Goal: Task Accomplishment & Management: Manage account settings

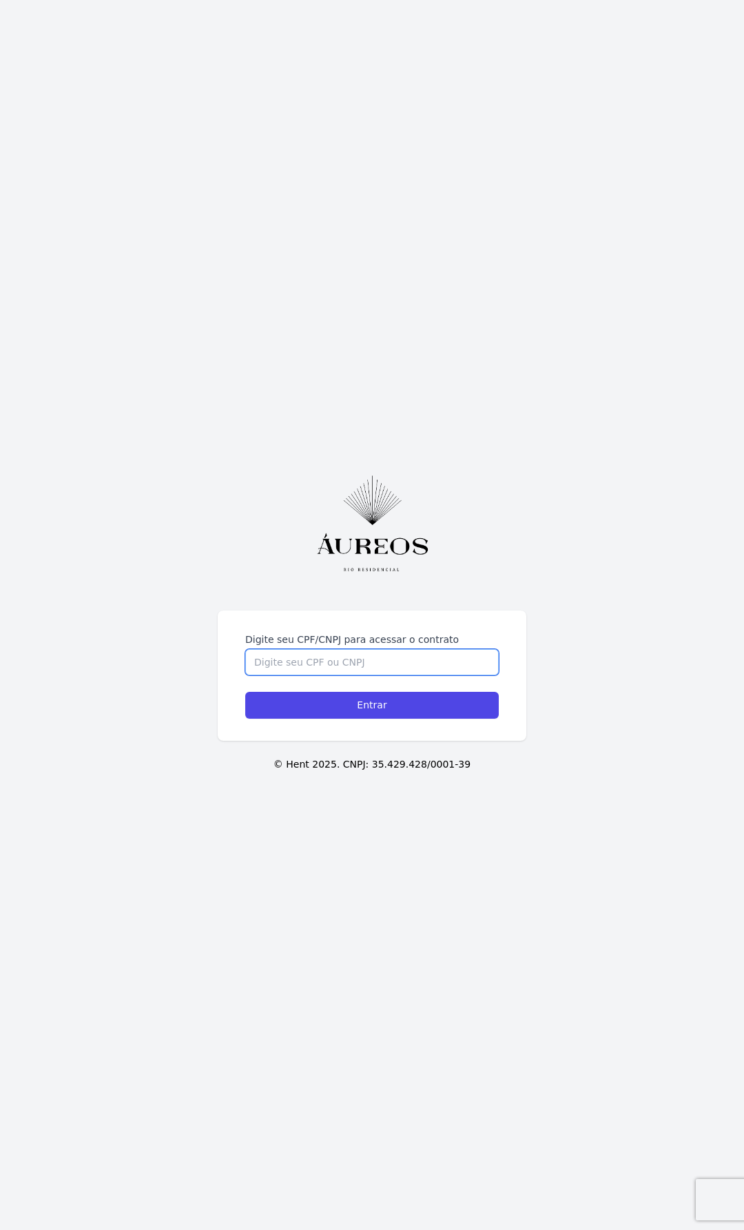
click at [371, 664] on input "Digite seu CPF/CNPJ para acessar o contrato" at bounding box center [372, 662] width 254 height 26
type input "10468238760"
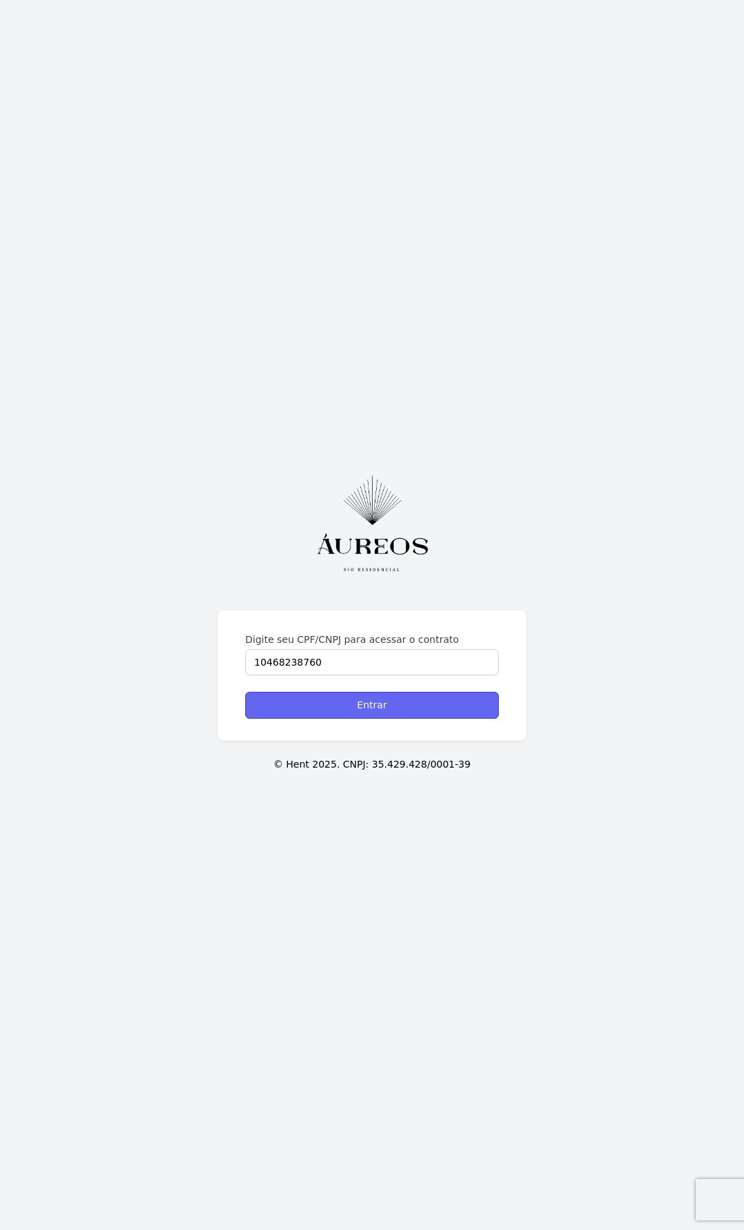
click at [369, 704] on input "Entrar" at bounding box center [372, 705] width 254 height 27
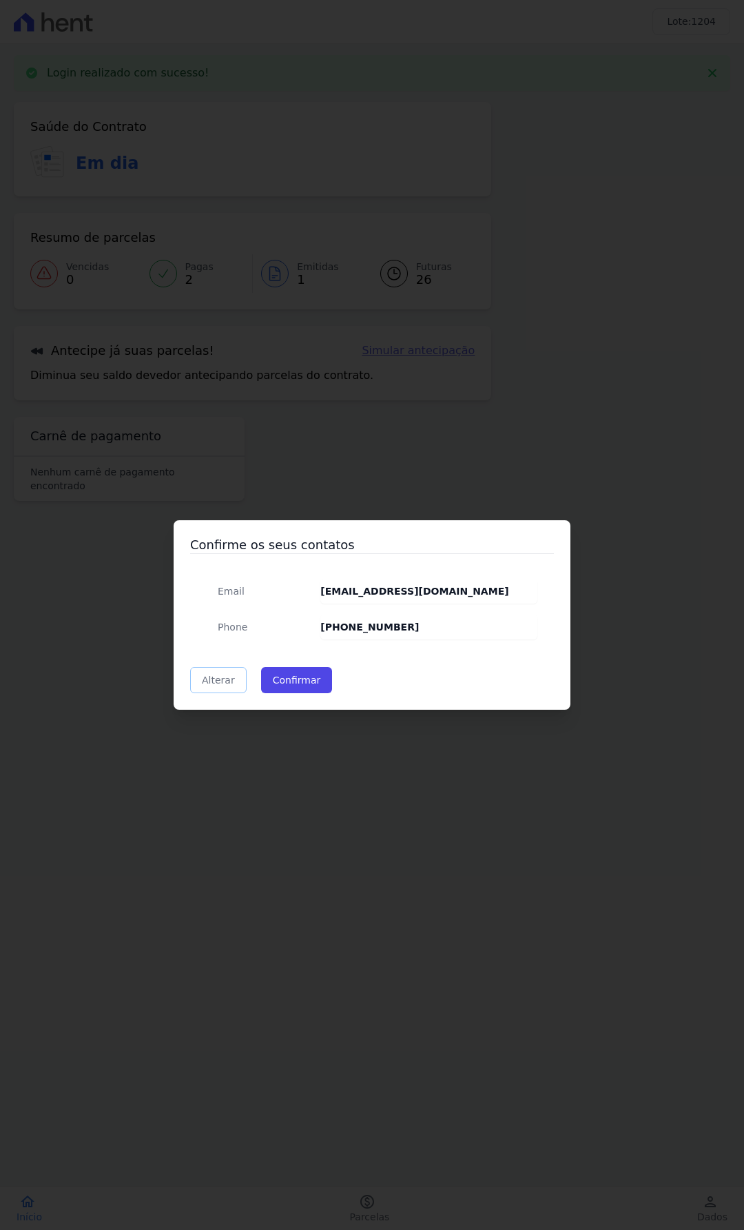
click at [199, 686] on link "Alterar" at bounding box center [218, 680] width 57 height 26
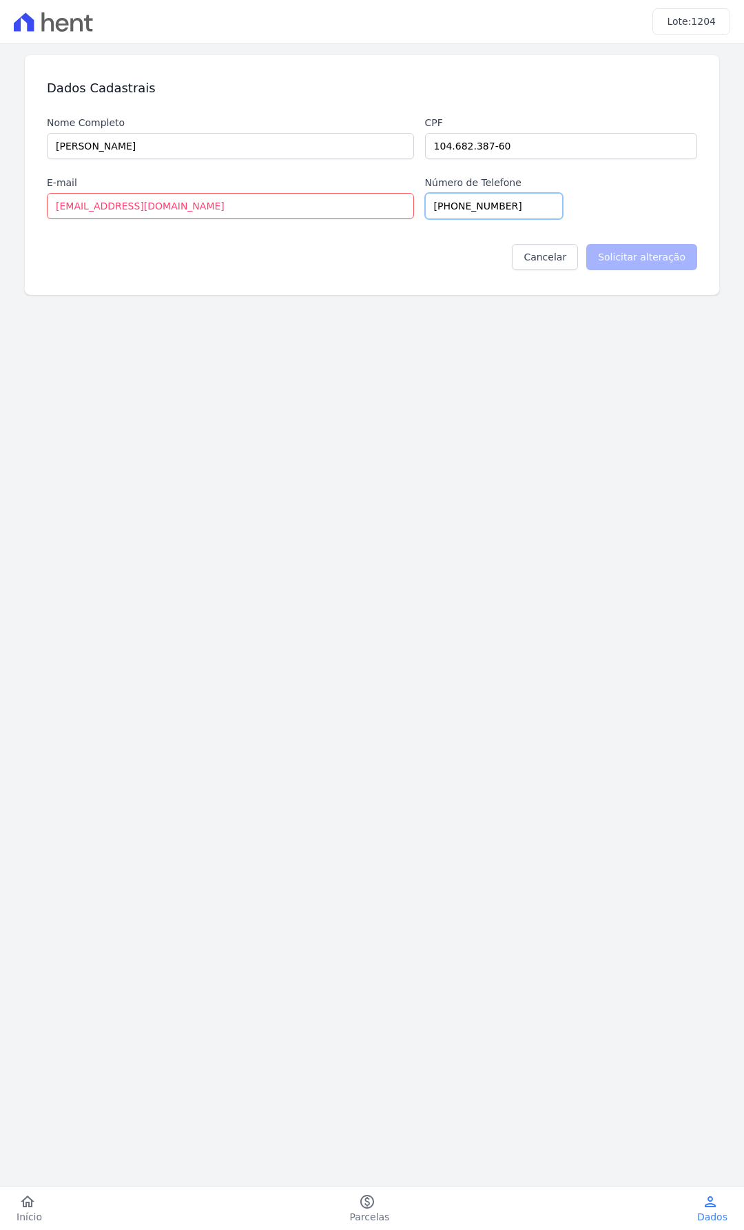
click at [444, 212] on input "[PHONE_NUMBER]" at bounding box center [494, 206] width 138 height 26
type input "+351 91279-1979"
click at [635, 251] on input "Solicitar alteração" at bounding box center [641, 257] width 111 height 26
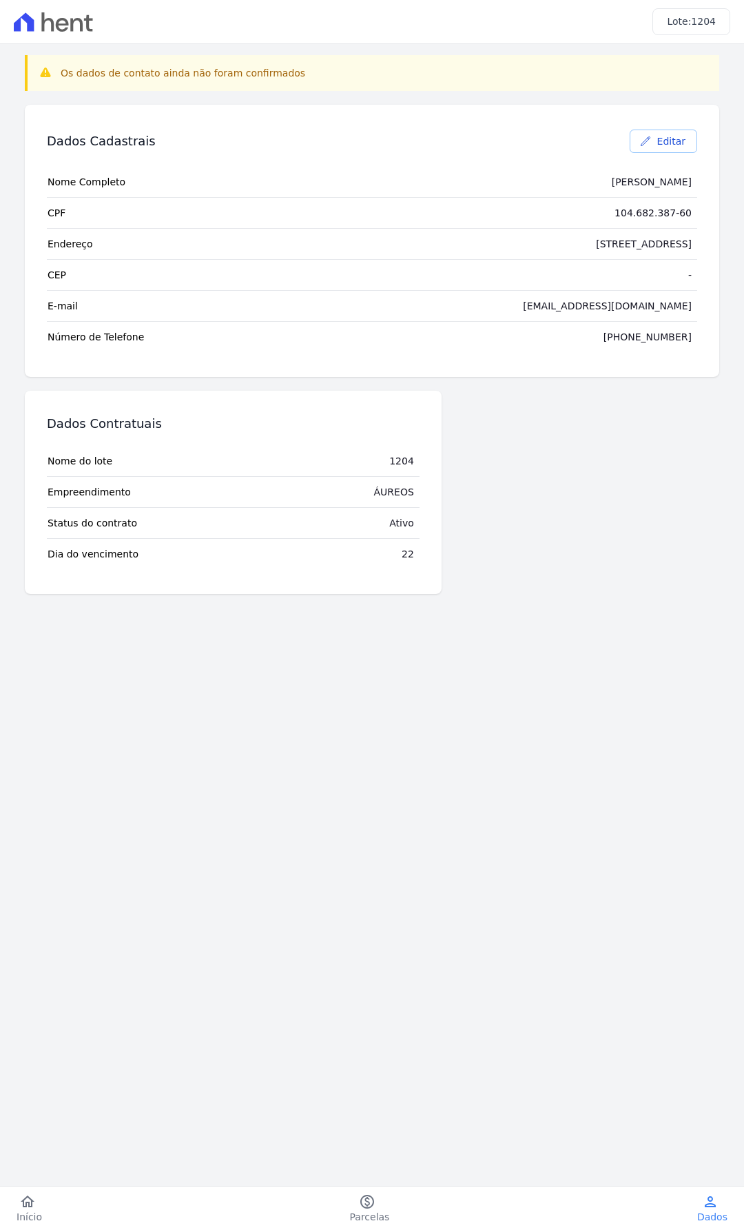
click at [671, 145] on span "Editar" at bounding box center [671, 141] width 28 height 14
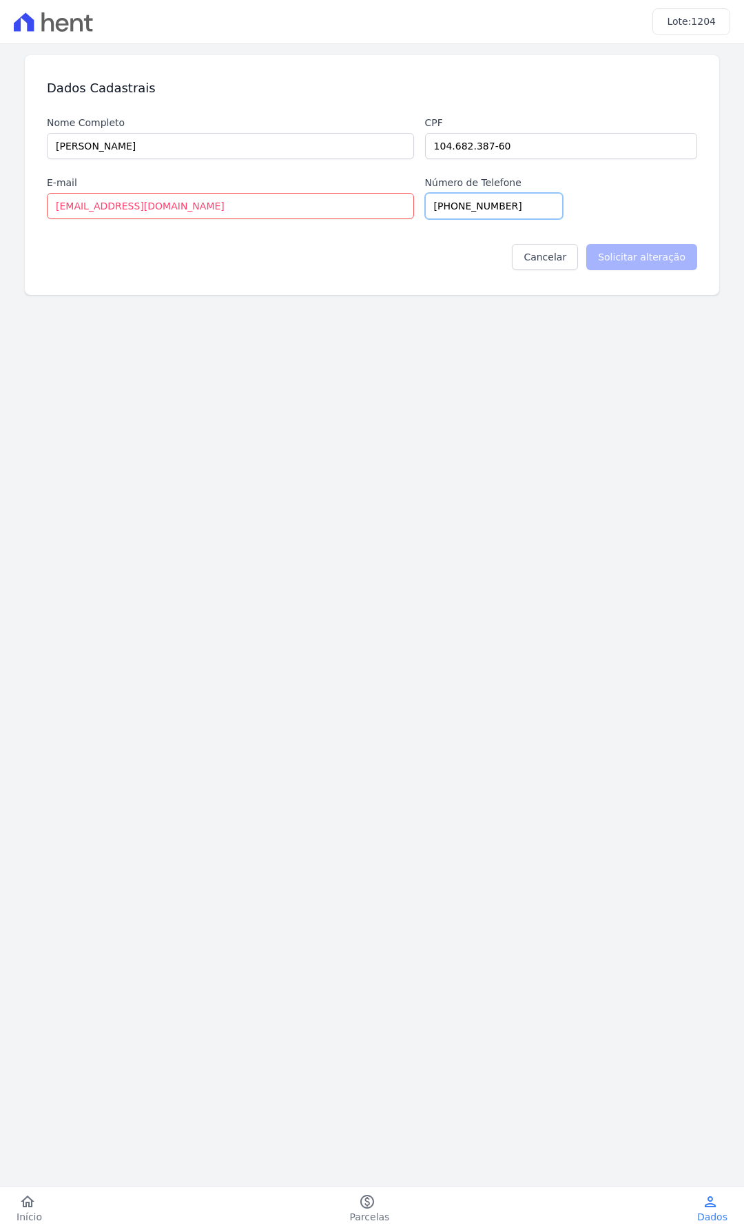
click at [447, 204] on input "[PHONE_NUMBER]" at bounding box center [494, 206] width 138 height 26
type input "+3 (51) 91279-1979"
click at [631, 243] on div "Cancelar Solicitar alteração" at bounding box center [372, 251] width 650 height 65
click at [640, 264] on input "Solicitar alteração" at bounding box center [641, 257] width 111 height 26
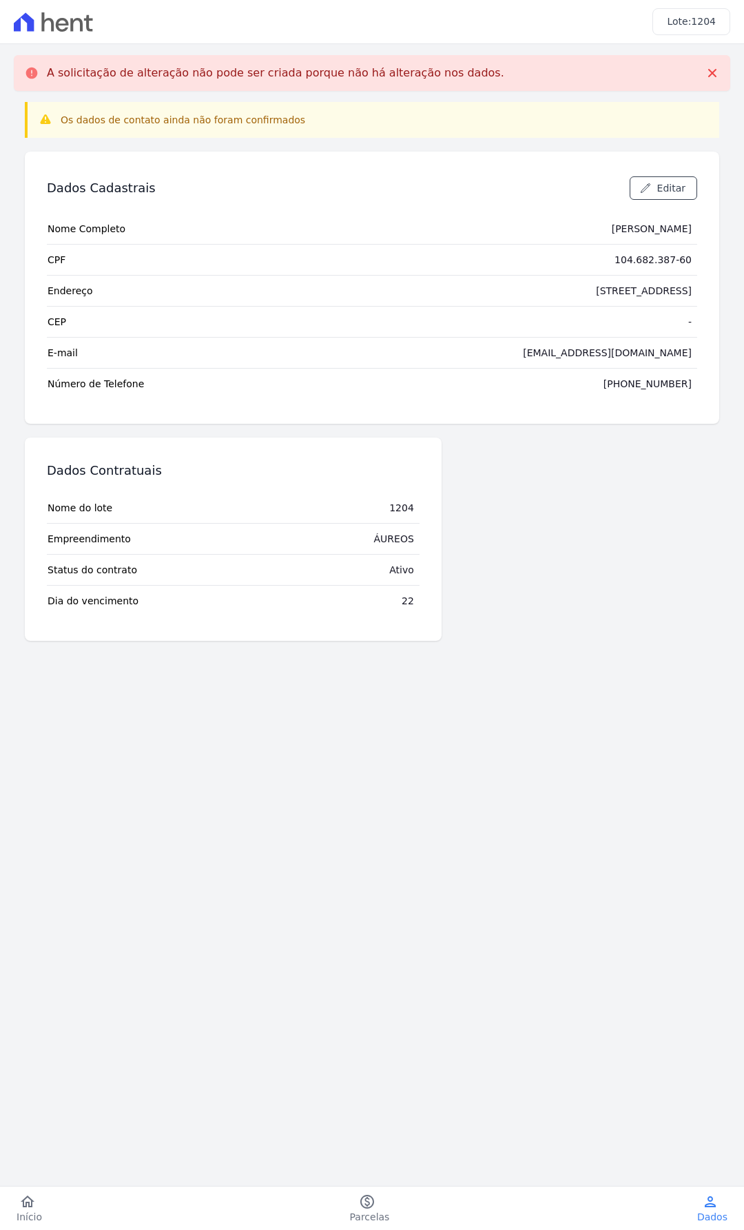
click at [509, 304] on tr "Endereço De Trás, 173/175 - 2 andar Traseira" at bounding box center [372, 290] width 650 height 31
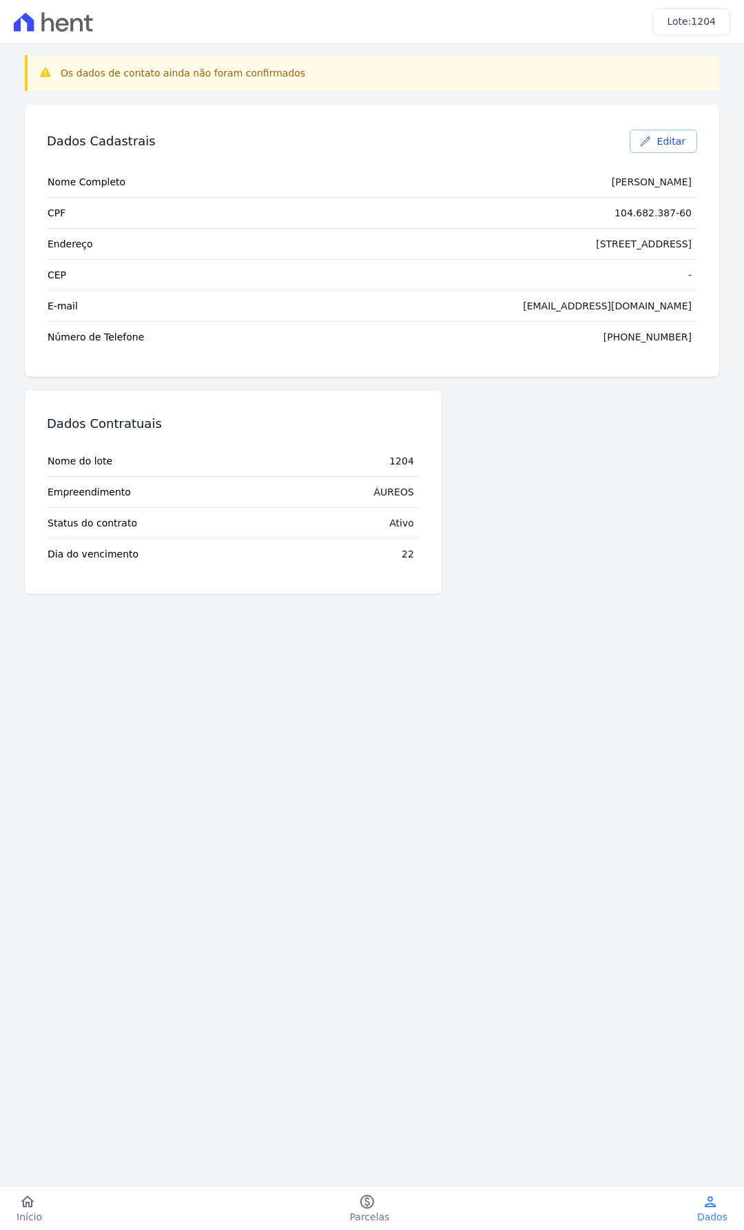
click at [651, 149] on link "Editar" at bounding box center [664, 141] width 68 height 23
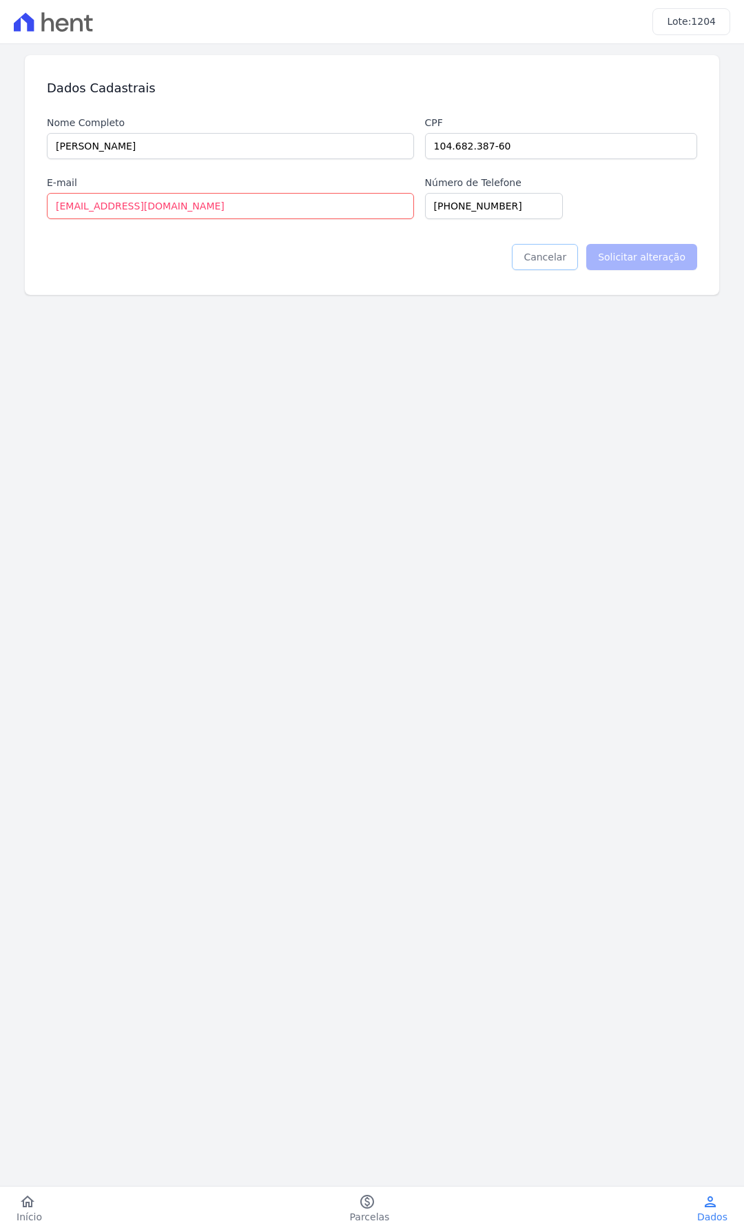
click at [566, 262] on link "Cancelar" at bounding box center [545, 257] width 66 height 26
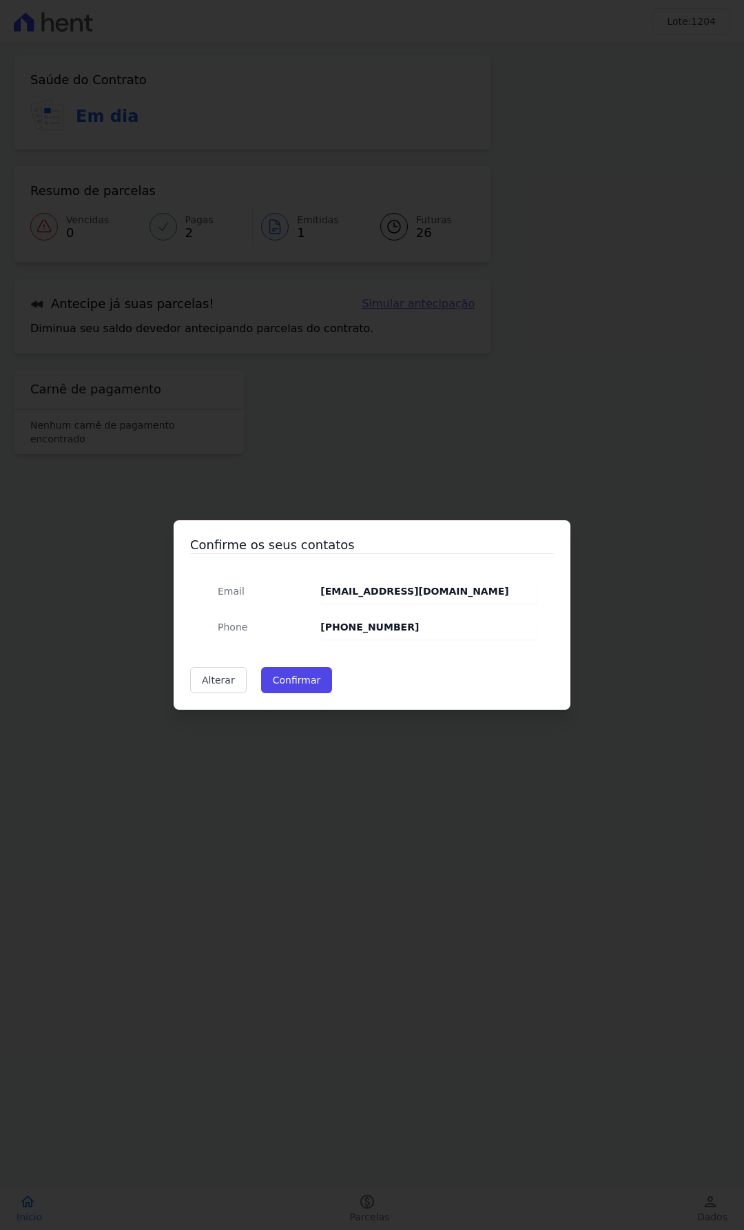
click at [601, 588] on div "Confirme os seus contatos Email samueljb@gmail.com Phone +53 (51) 91279-1979 Al…" at bounding box center [372, 615] width 744 height 1230
click at [298, 686] on button "Confirmar" at bounding box center [297, 680] width 72 height 26
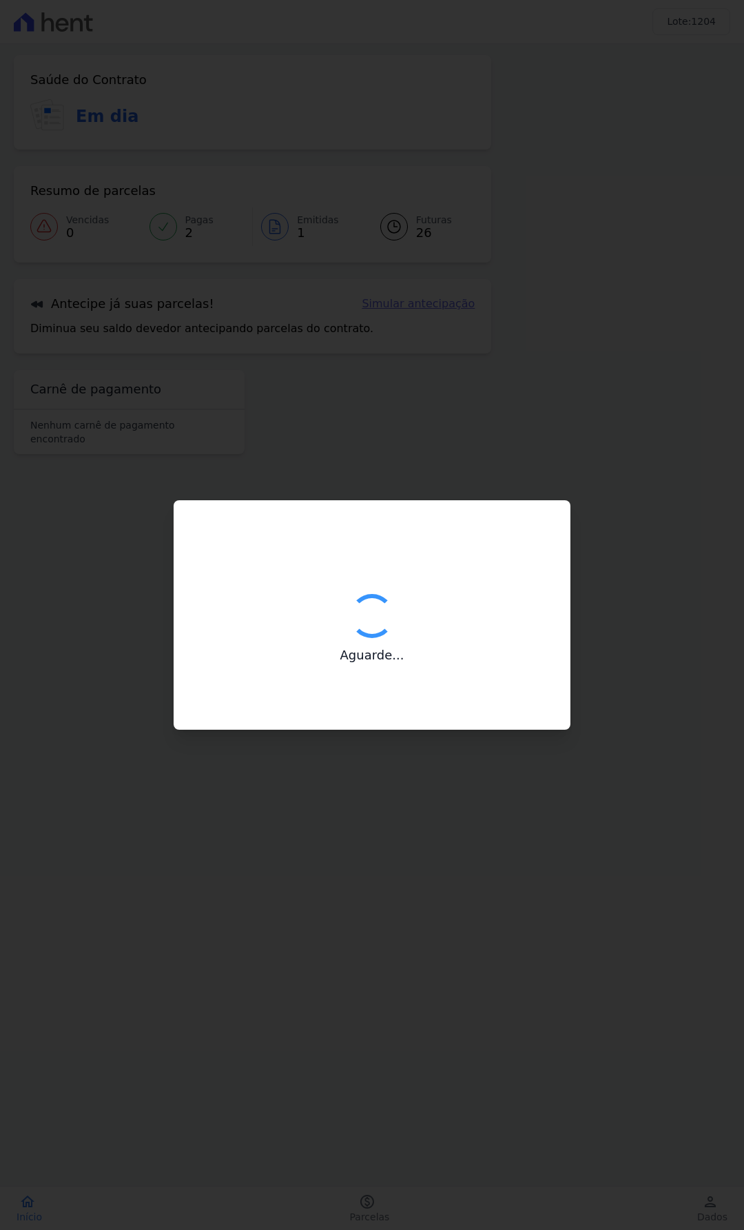
type input "Contatos confirmados com sucesso."
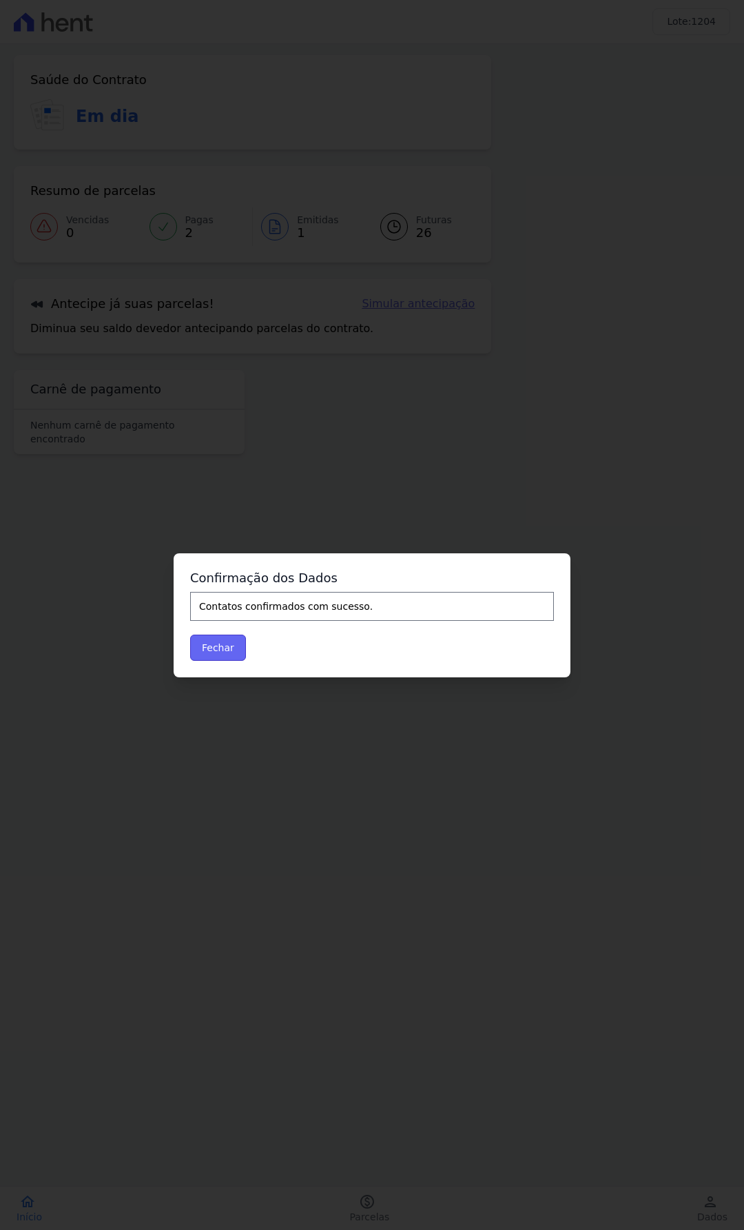
click at [216, 657] on button "Fechar" at bounding box center [218, 648] width 56 height 26
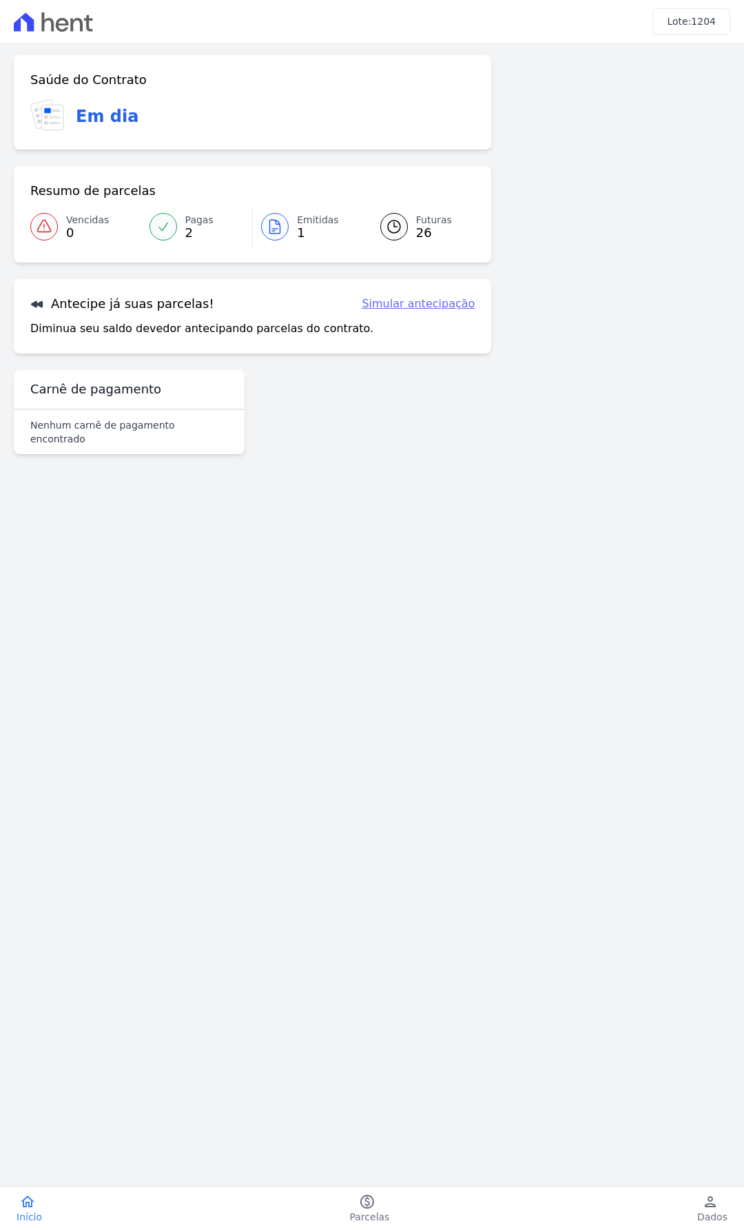
click at [407, 305] on link "Simular antecipação" at bounding box center [418, 304] width 113 height 17
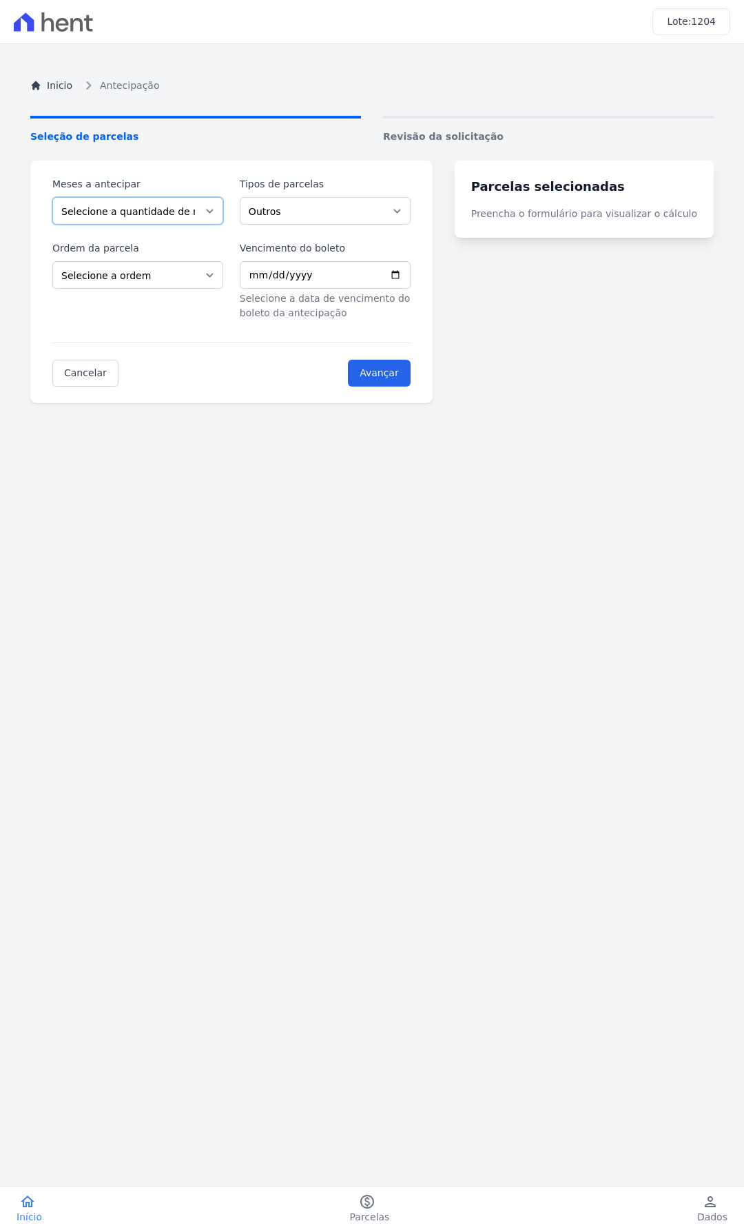
click at [144, 207] on select "Selecione a quantidade de meses a antecipar 1 2 3 4 5 6 7 8 9 10 11 12 13 14 15…" at bounding box center [137, 211] width 171 height 28
click at [326, 178] on label "Tipos de parcelas" at bounding box center [325, 184] width 171 height 14
click at [326, 197] on select "Outros Parcela Normal Intercalada" at bounding box center [325, 211] width 171 height 28
click at [353, 225] on div "Meses a antecipar Selecione a quantidade de meses a antecipar 1 2 3 4 5 6 7 8 9…" at bounding box center [231, 248] width 358 height 143
click at [323, 215] on select "Outros Parcela Normal Intercalada" at bounding box center [325, 211] width 171 height 28
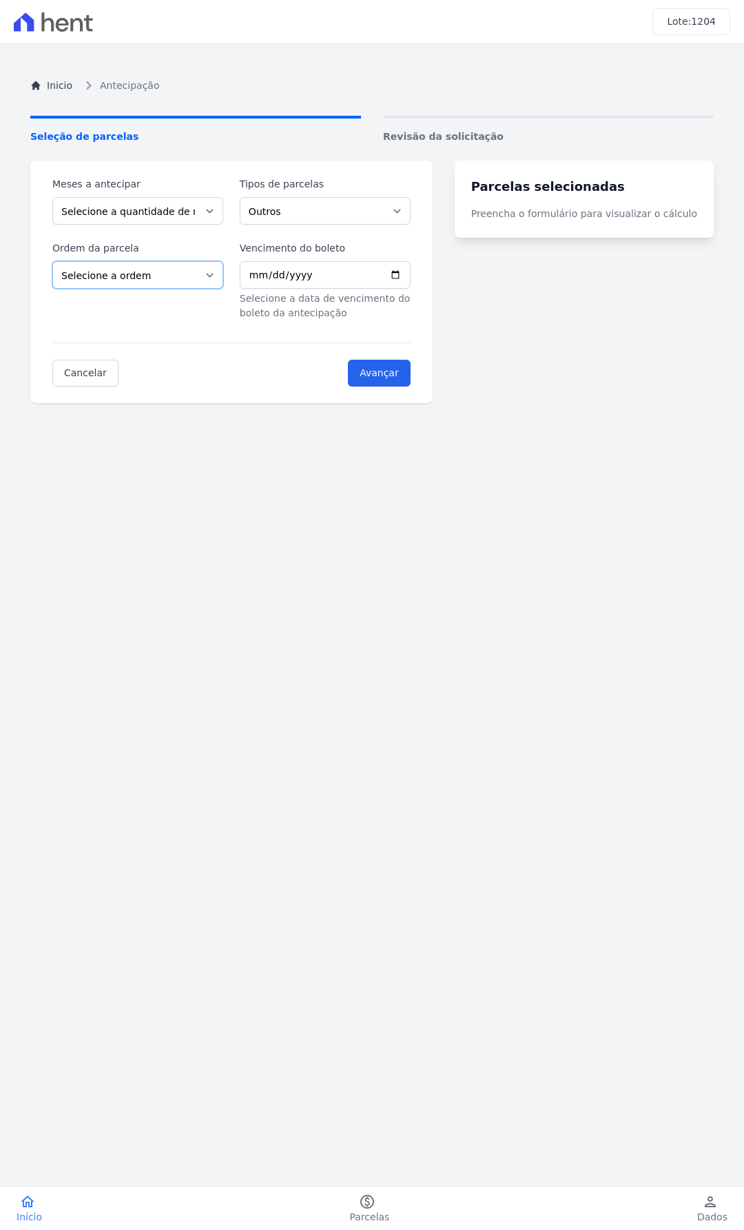
click at [203, 282] on select "Selecione a ordem Últimas parcelas Primeiras parcelas" at bounding box center [137, 275] width 171 height 28
click at [198, 205] on select "Selecione a quantidade de meses a antecipar 1 2 3 4 5 6 7 8 9 10 11 12 13 14 15…" at bounding box center [137, 211] width 171 height 28
select select "10"
click at [52, 197] on select "Selecione a quantidade de meses a antecipar 1 2 3 4 5 6 7 8 9 10 11 12 13 14 15…" at bounding box center [137, 211] width 171 height 28
click at [332, 205] on select "Outros Parcela Normal Intercalada" at bounding box center [325, 211] width 171 height 28
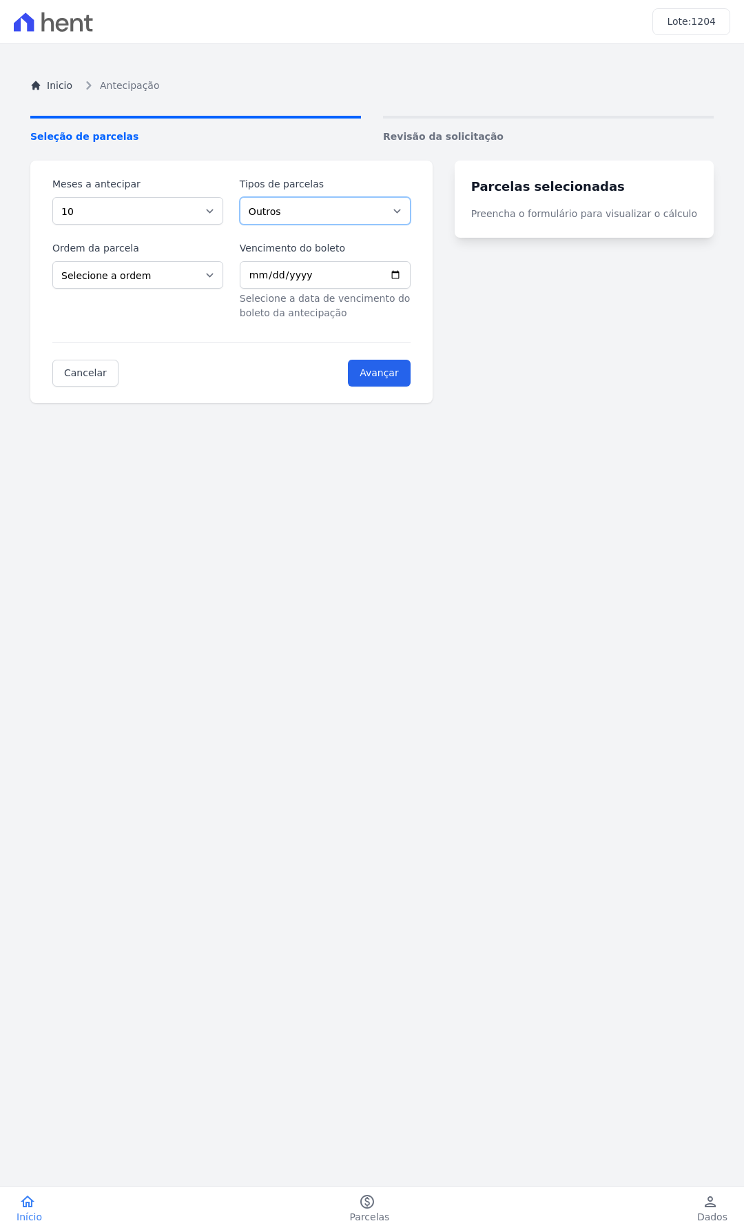
select select "standard"
click at [248, 197] on select "Outros Parcela Normal Intercalada" at bounding box center [325, 211] width 171 height 28
click at [204, 281] on select "Selecione a ordem Últimas parcelas Primeiras parcelas" at bounding box center [137, 275] width 171 height 28
select select "ending"
click at [52, 261] on select "Selecione a ordem Últimas parcelas Primeiras parcelas" at bounding box center [137, 275] width 171 height 28
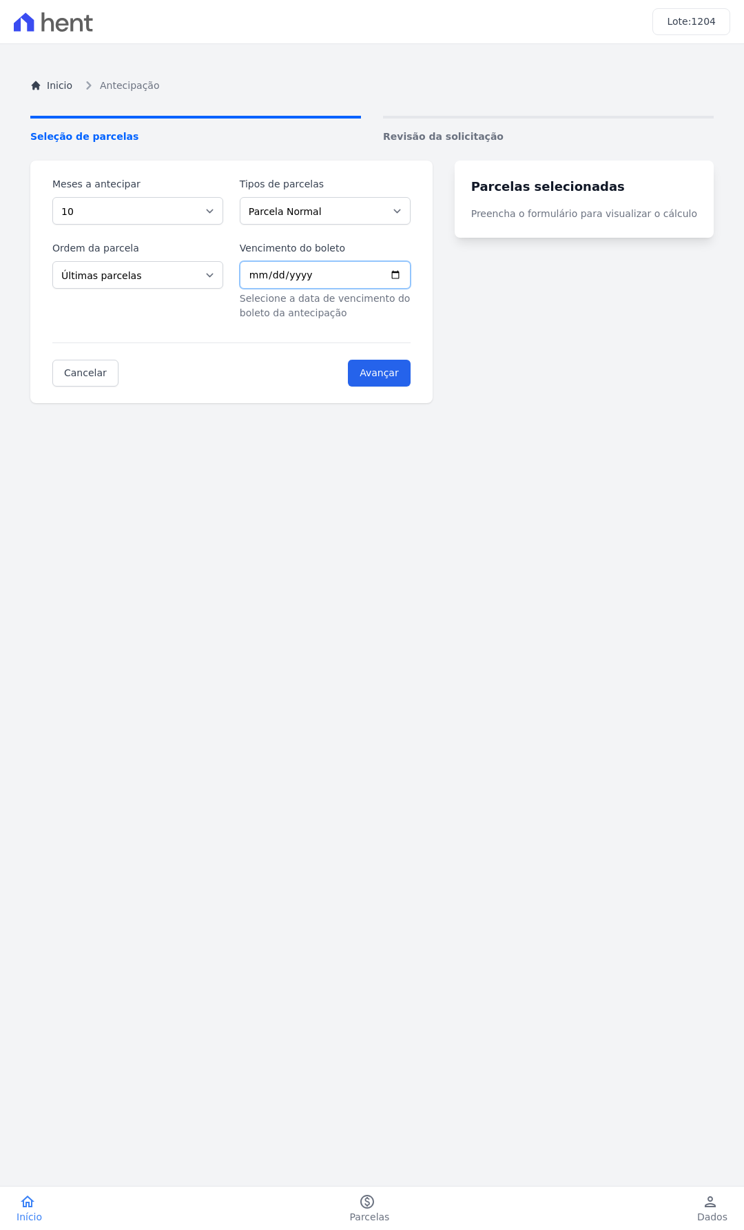
click at [411, 278] on input "Vencimento do boleto" at bounding box center [325, 275] width 171 height 28
type input "[DATE]"
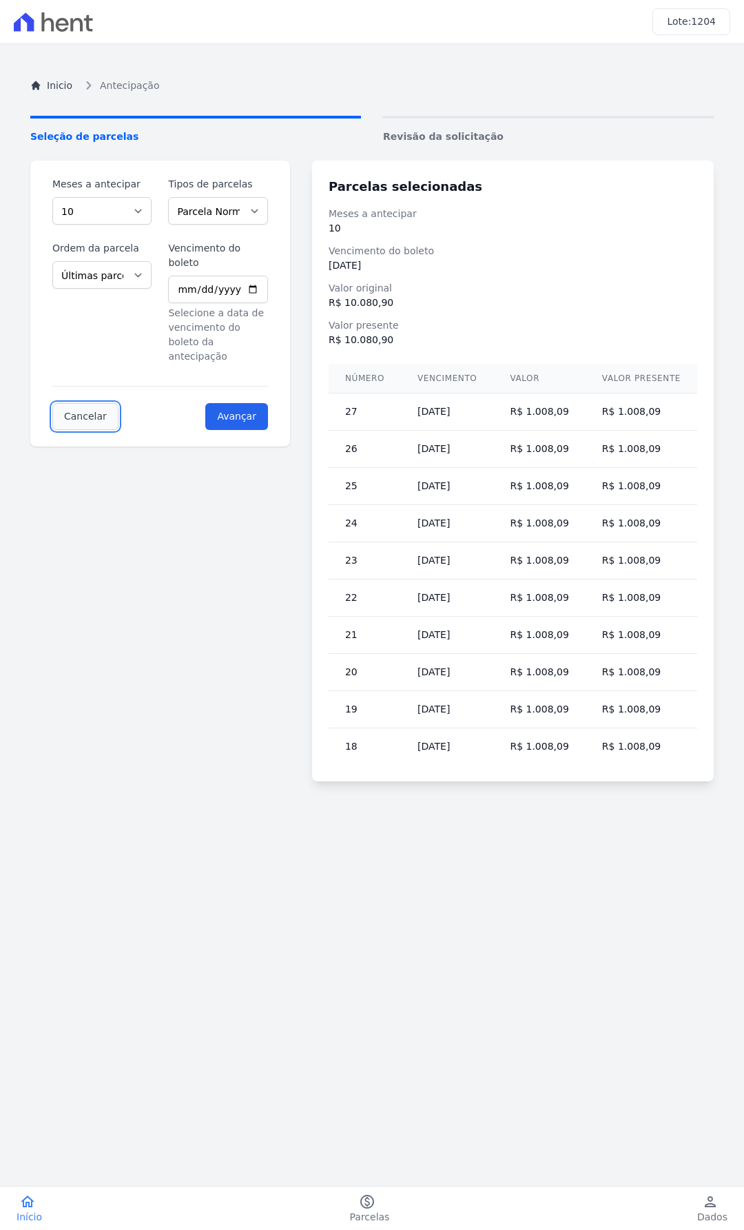
click at [65, 403] on link "Cancelar" at bounding box center [85, 416] width 66 height 27
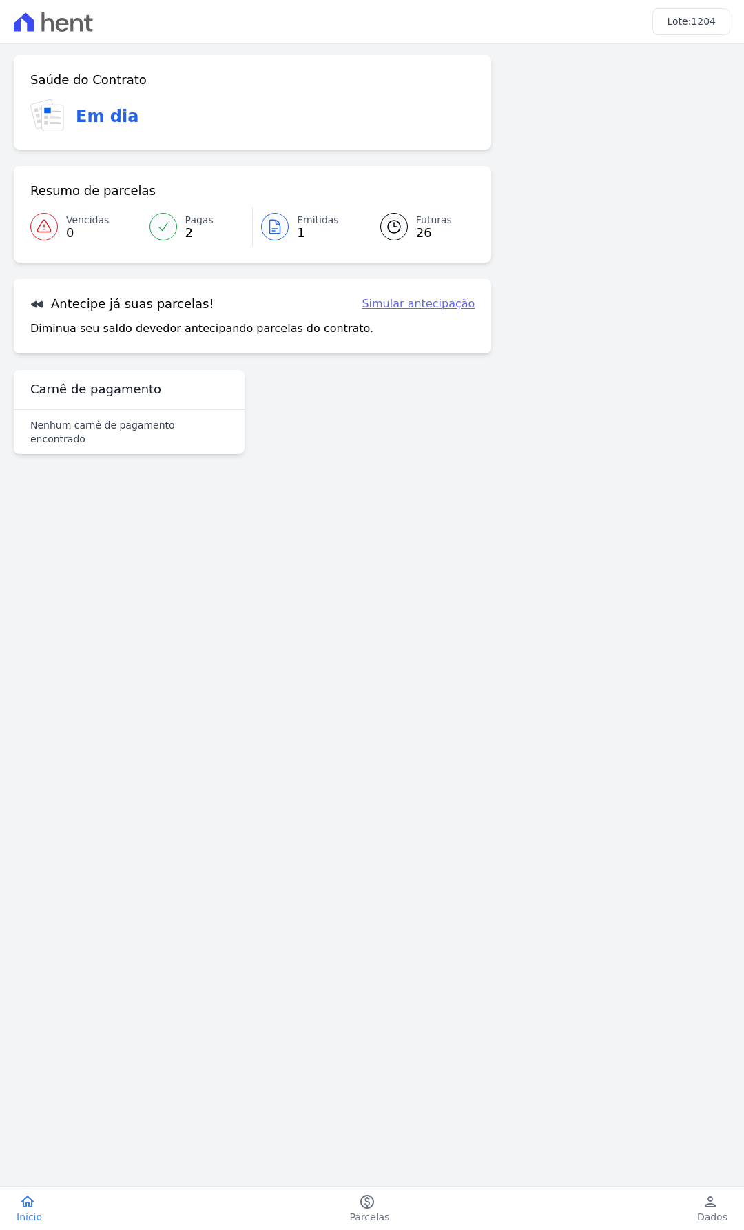
click at [386, 229] on icon at bounding box center [394, 226] width 17 height 17
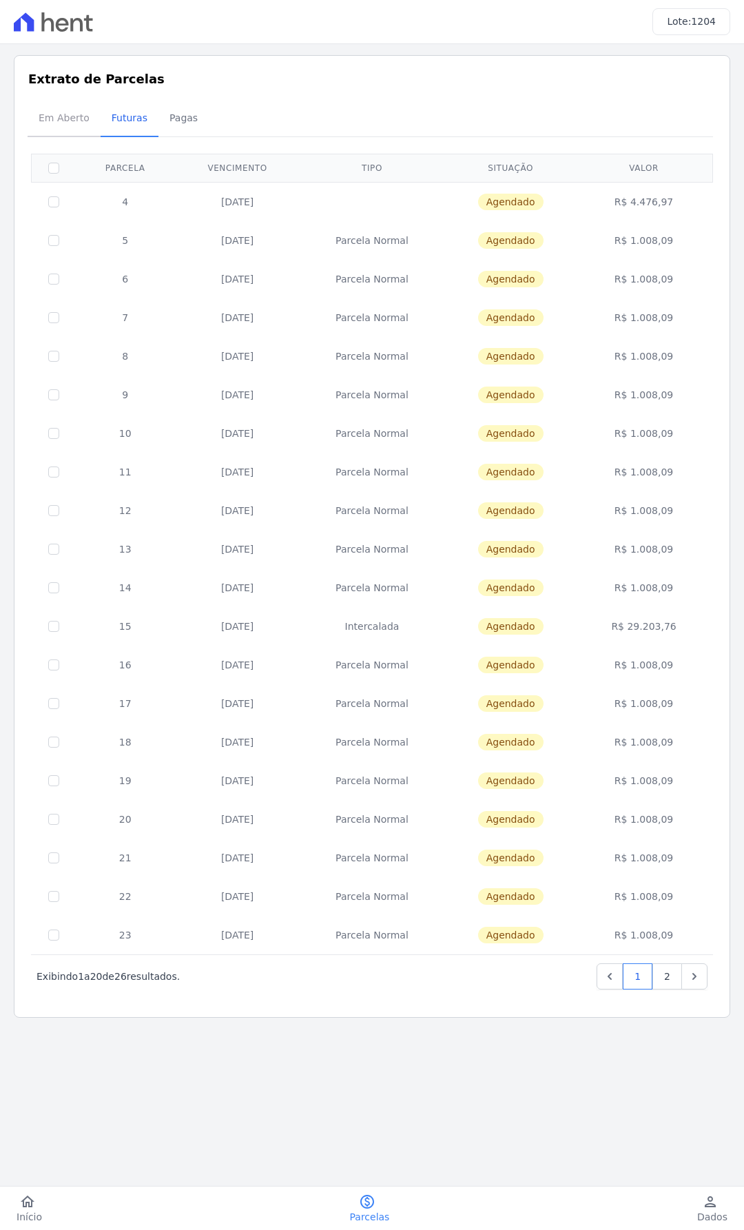
click at [31, 115] on span "Em Aberto" at bounding box center [64, 118] width 68 height 28
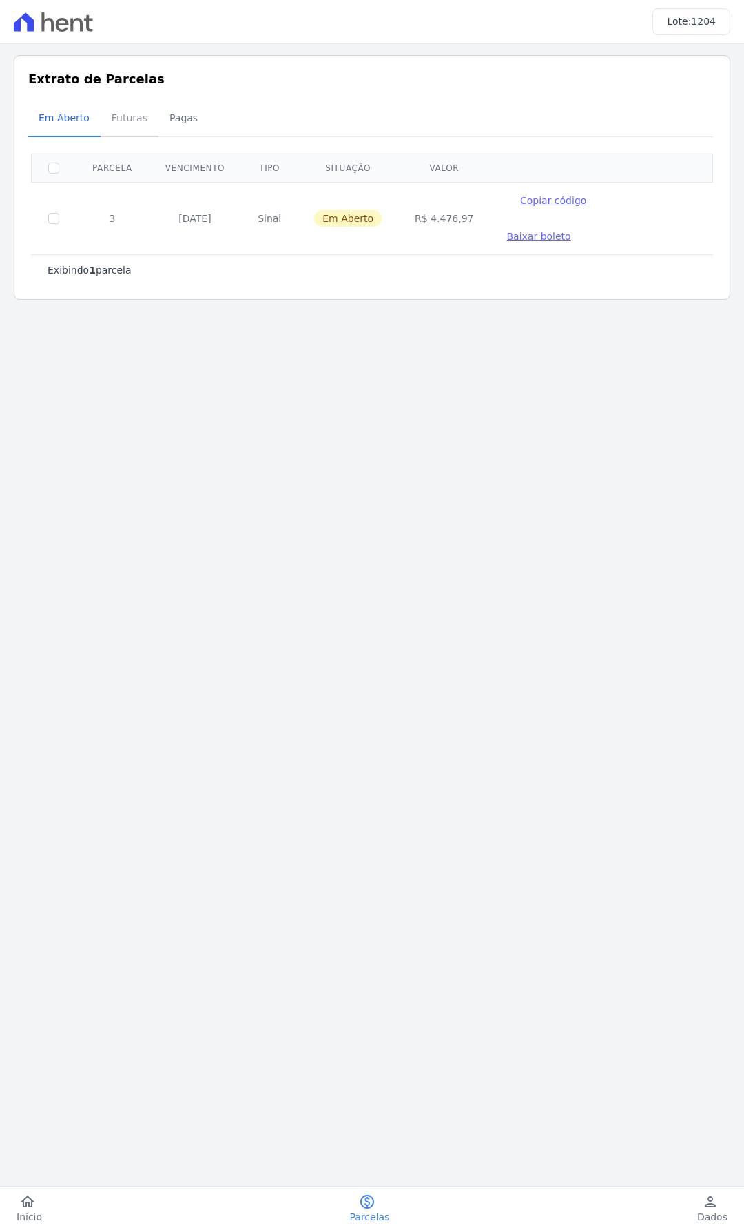
click at [141, 117] on span "Futuras" at bounding box center [129, 118] width 52 height 28
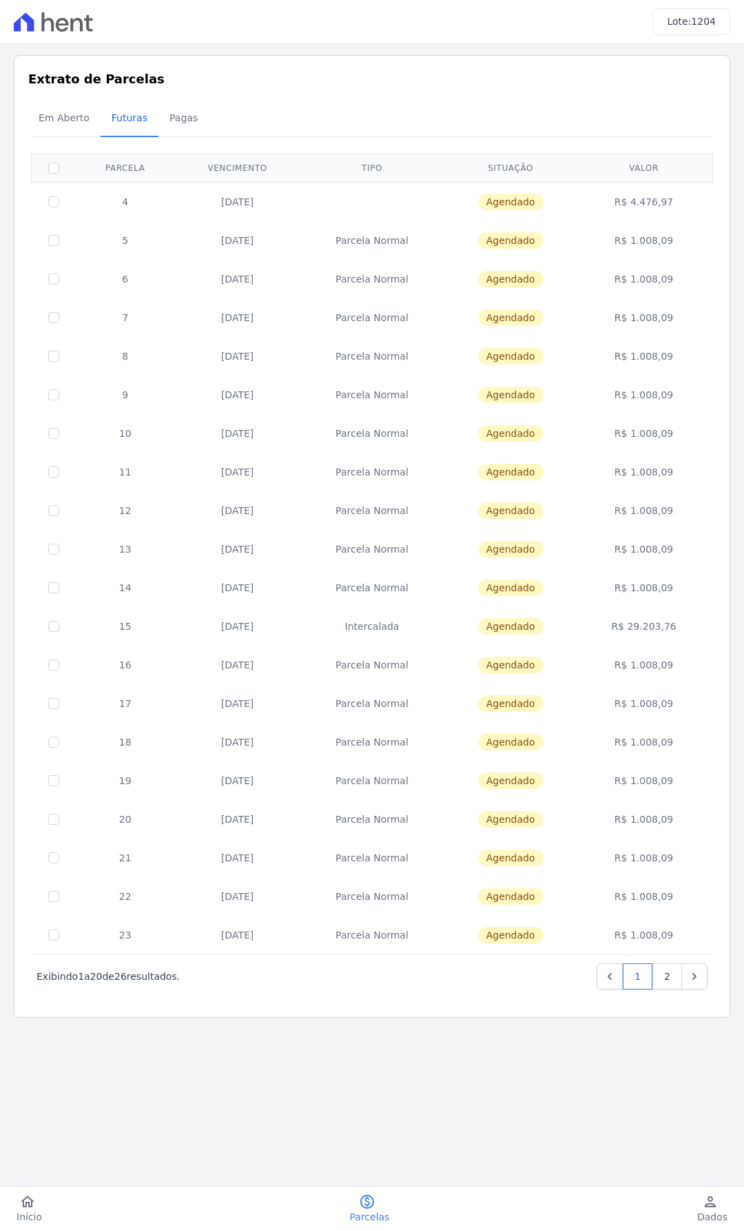
click at [390, 236] on td "Parcela Normal" at bounding box center [372, 240] width 144 height 39
click at [666, 977] on link "2" at bounding box center [668, 976] width 30 height 26
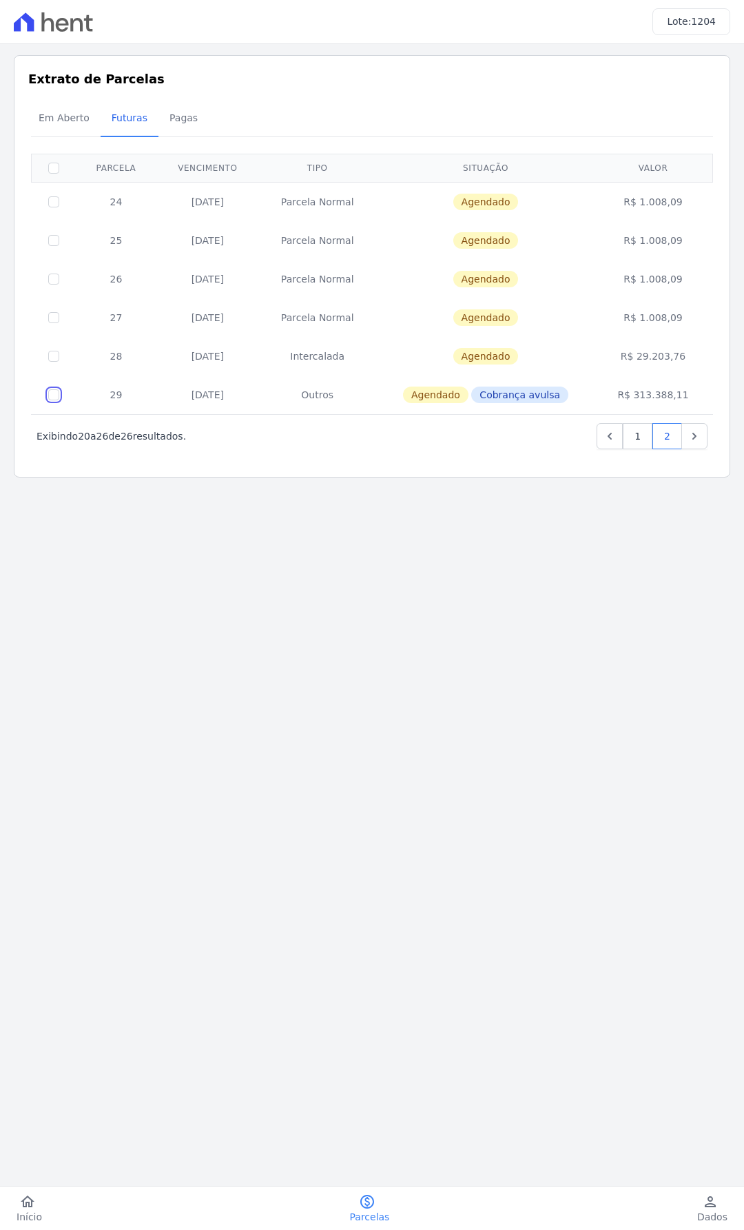
click at [50, 396] on input "checkbox" at bounding box center [53, 394] width 11 height 11
checkbox input "true"
click at [50, 396] on input "checkbox" at bounding box center [53, 394] width 11 height 11
checkbox input "false"
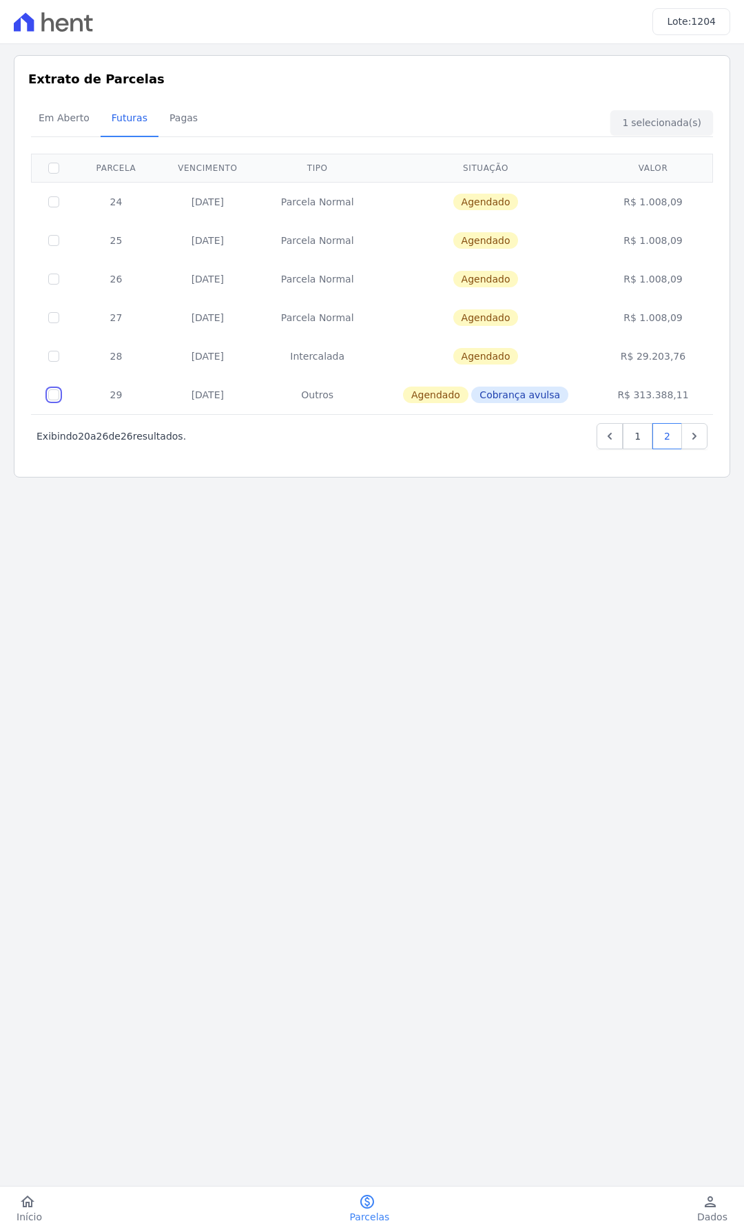
checkbox input "false"
